Goal: Task Accomplishment & Management: Manage account settings

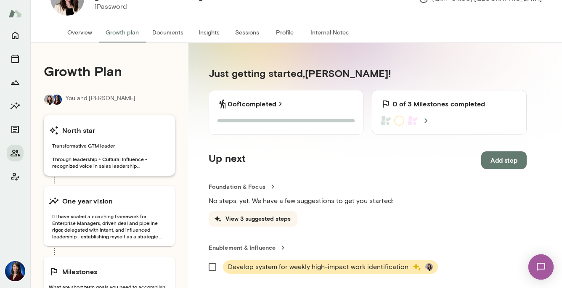
scroll to position [54, 0]
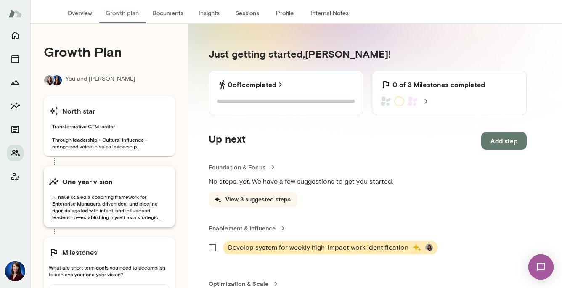
click at [130, 210] on span "I’ll have scaled a coaching framework for Enterprise Managers, driven deal and …" at bounding box center [109, 207] width 121 height 27
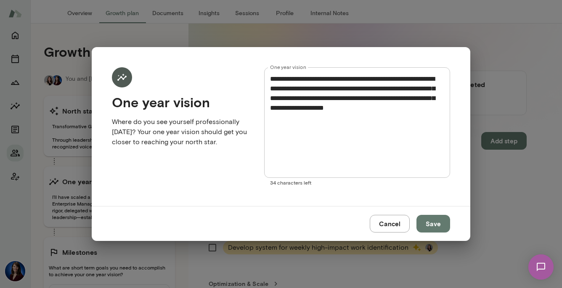
click at [434, 225] on button "Save" at bounding box center [434, 224] width 34 height 18
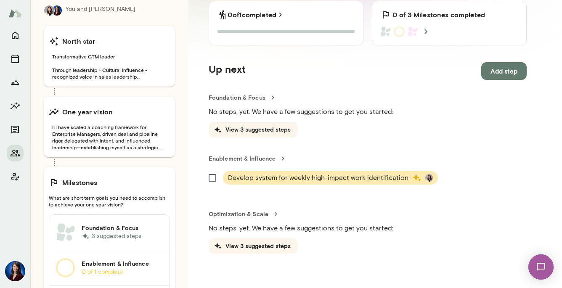
scroll to position [117, 0]
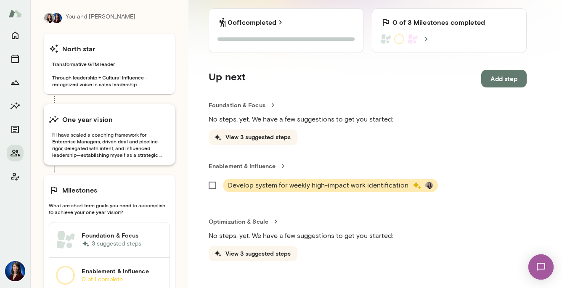
click at [129, 147] on span "I’ll have scaled a coaching framework for Enterprise Managers, driven deal and …" at bounding box center [109, 144] width 121 height 27
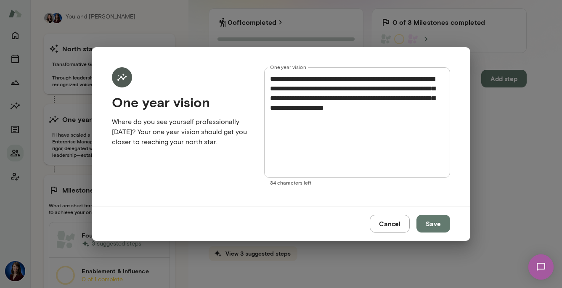
click at [434, 224] on button "Save" at bounding box center [434, 224] width 34 height 18
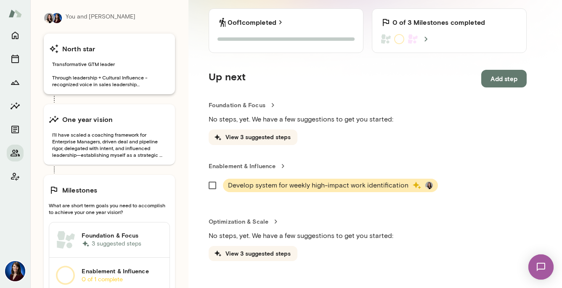
scroll to position [0, 0]
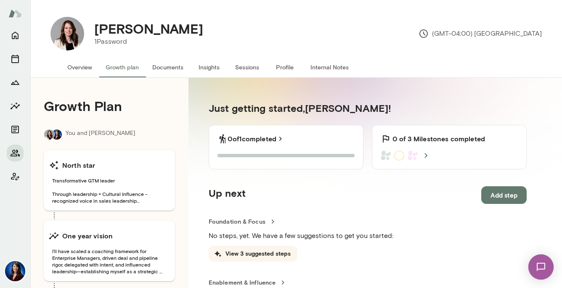
click at [80, 69] on button "Overview" at bounding box center [80, 67] width 38 height 20
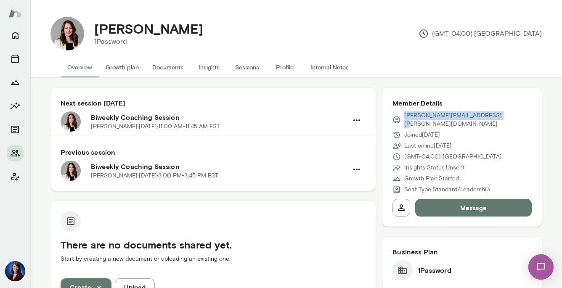
drag, startPoint x: 485, startPoint y: 116, endPoint x: 405, endPoint y: 117, distance: 80.0
click at [405, 117] on p "[PERSON_NAME][EMAIL_ADDRESS][PERSON_NAME][DOMAIN_NAME]" at bounding box center [469, 120] width 128 height 17
copy p "[PERSON_NAME][EMAIL_ADDRESS][PERSON_NAME][DOMAIN_NAME]"
